Goal: Information Seeking & Learning: Learn about a topic

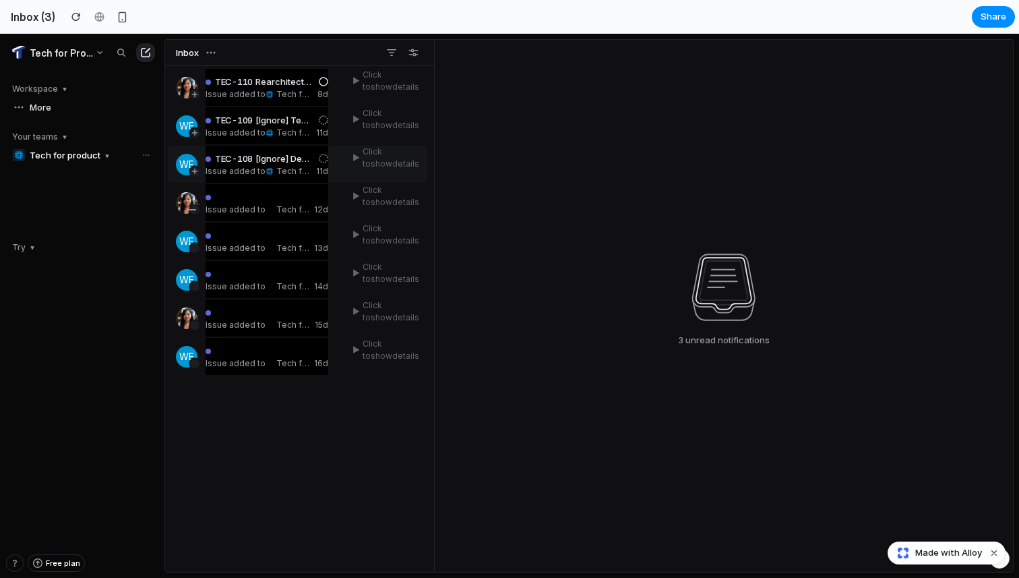
click at [248, 170] on div "Issue added to Tech for product" at bounding box center [259, 171] width 106 height 10
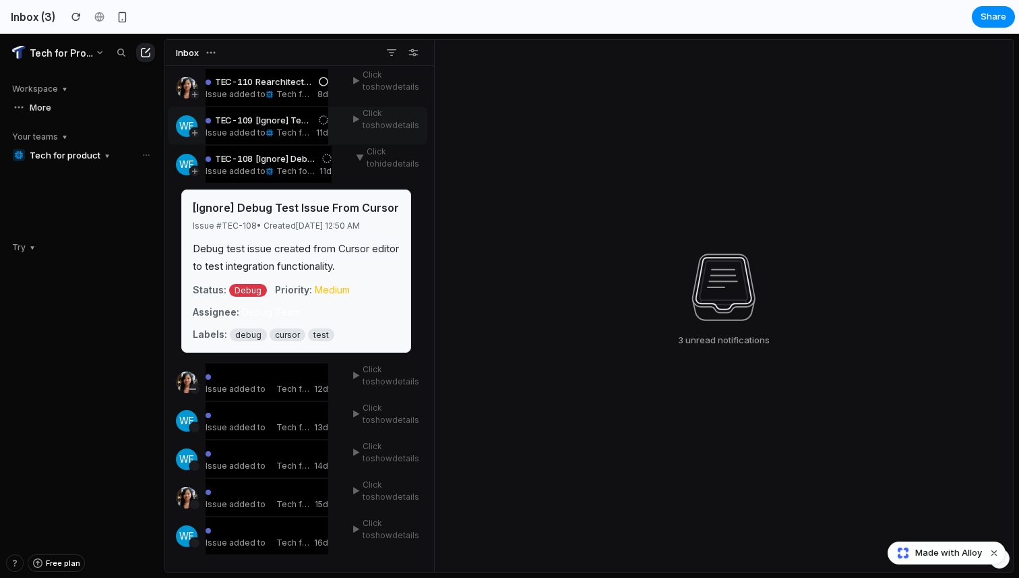
click at [285, 137] on span "Tech for product" at bounding box center [294, 132] width 36 height 10
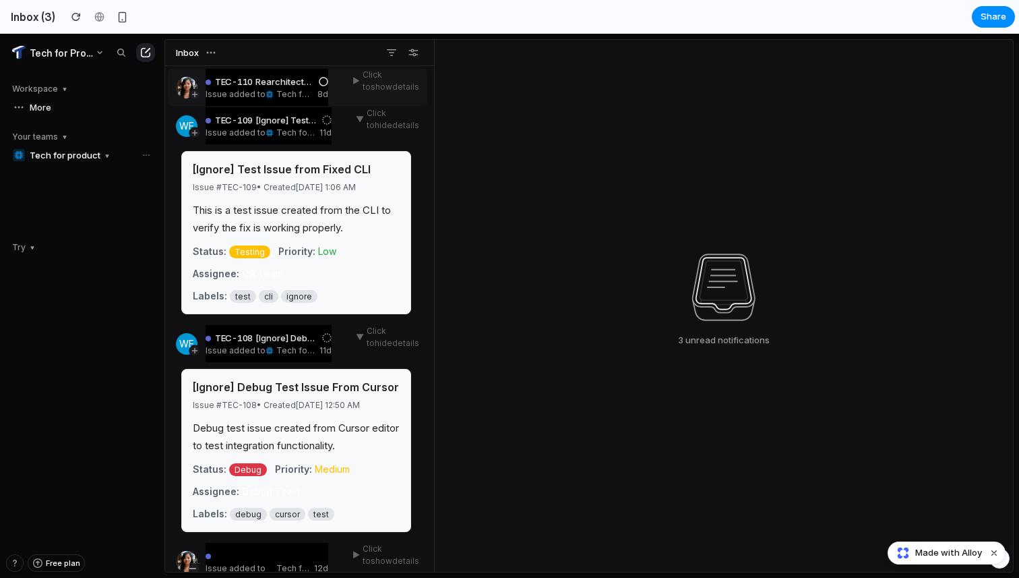
click at [272, 73] on div "TEC-110 Rearchitecting code for prompt management and evaluation Issue added to…" at bounding box center [267, 87] width 123 height 37
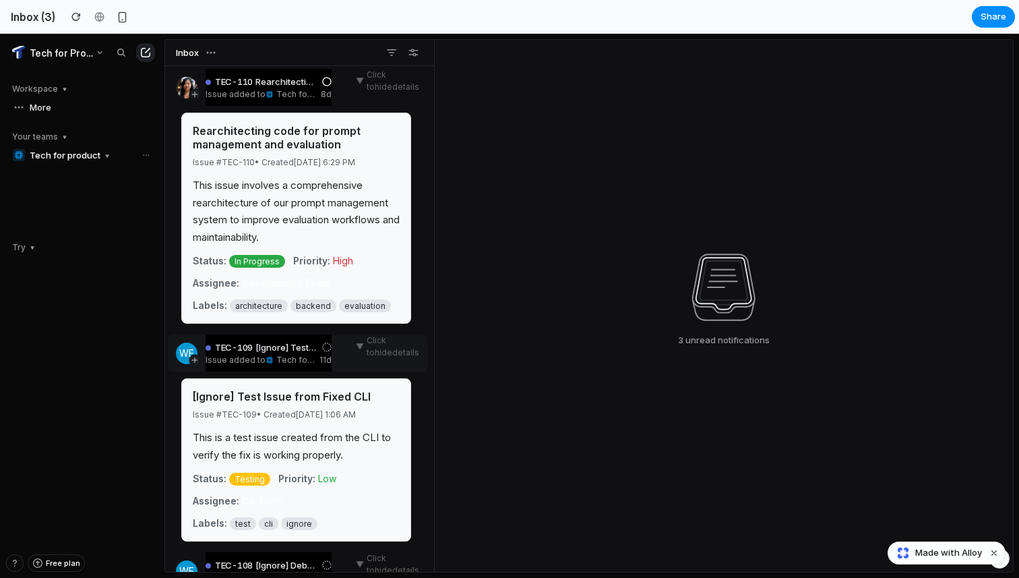
click at [292, 342] on span "[Ignore] Test Issue from Fixed CLI" at bounding box center [285, 347] width 61 height 11
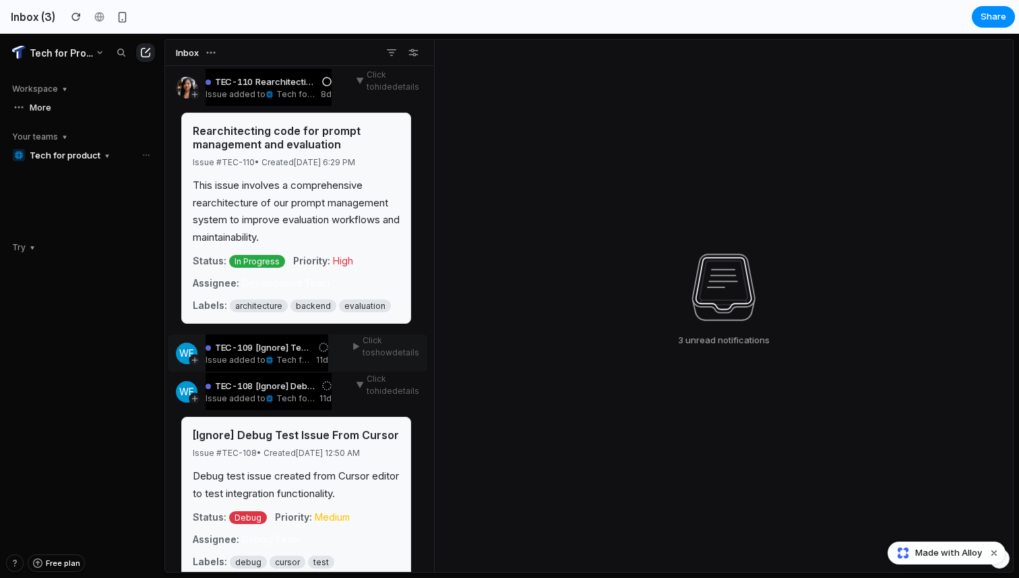
click at [265, 351] on span "[Ignore] Test Issue from Fixed CLI" at bounding box center [284, 347] width 58 height 11
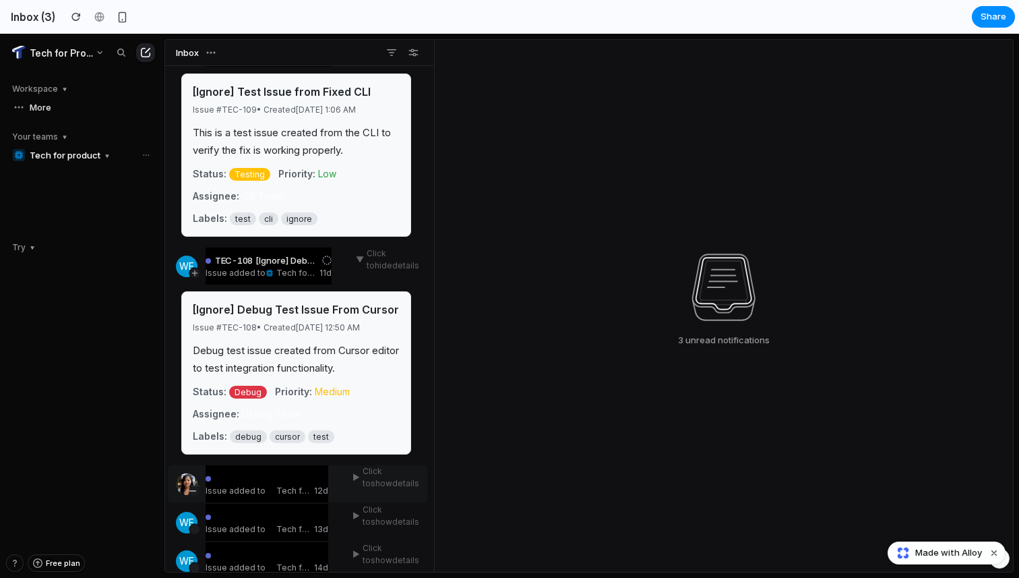
click at [237, 496] on div "Issue added to Tech for product 12d" at bounding box center [267, 483] width 123 height 37
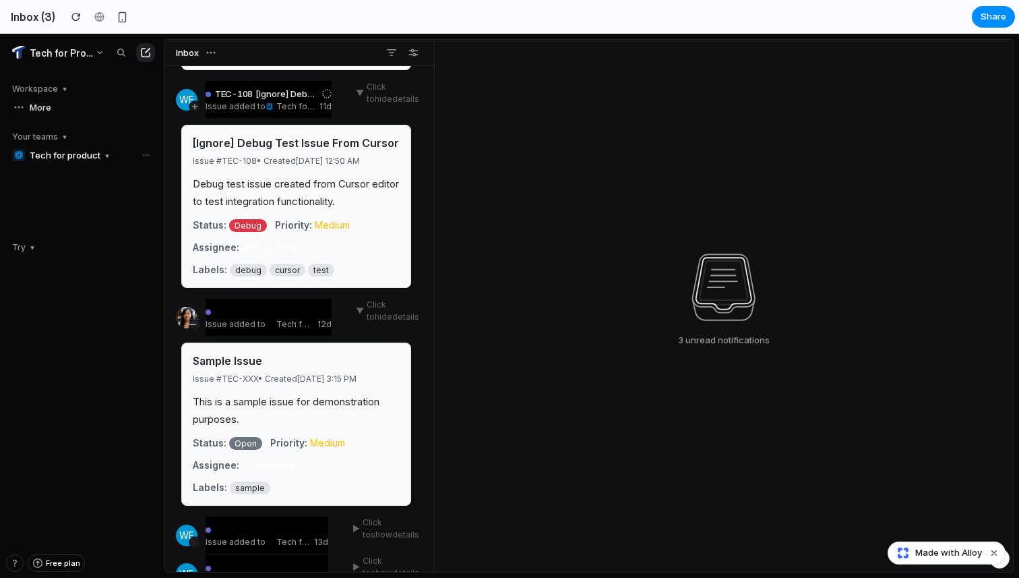
scroll to position [484, 0]
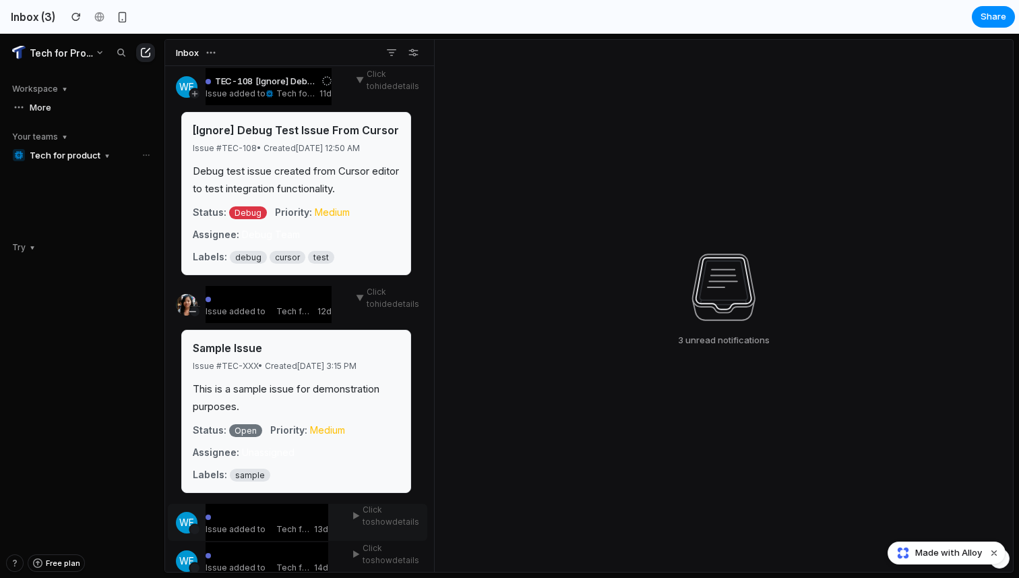
click at [290, 514] on div at bounding box center [267, 515] width 123 height 11
